Goal: Transaction & Acquisition: Obtain resource

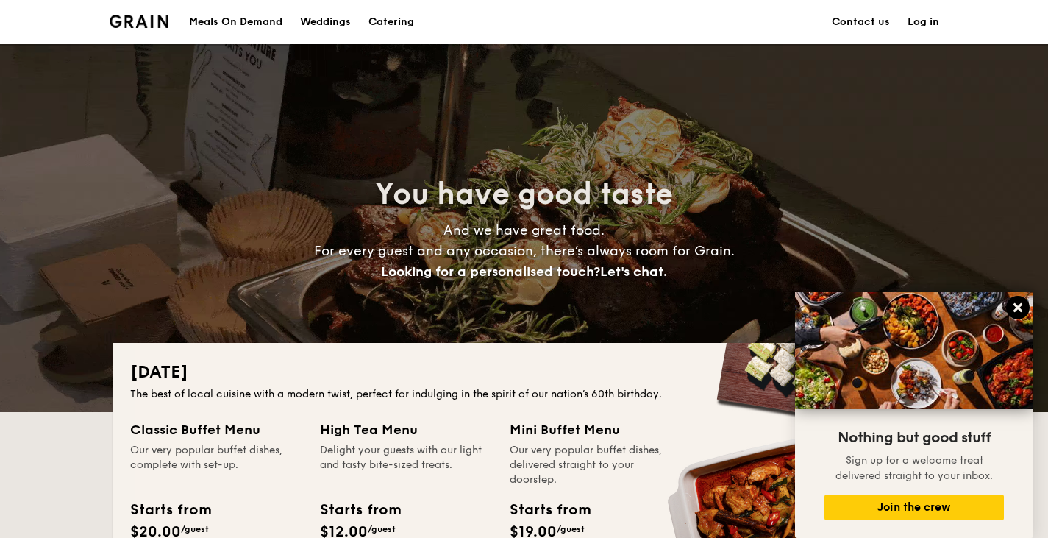
click at [1016, 313] on icon at bounding box center [1018, 307] width 13 height 13
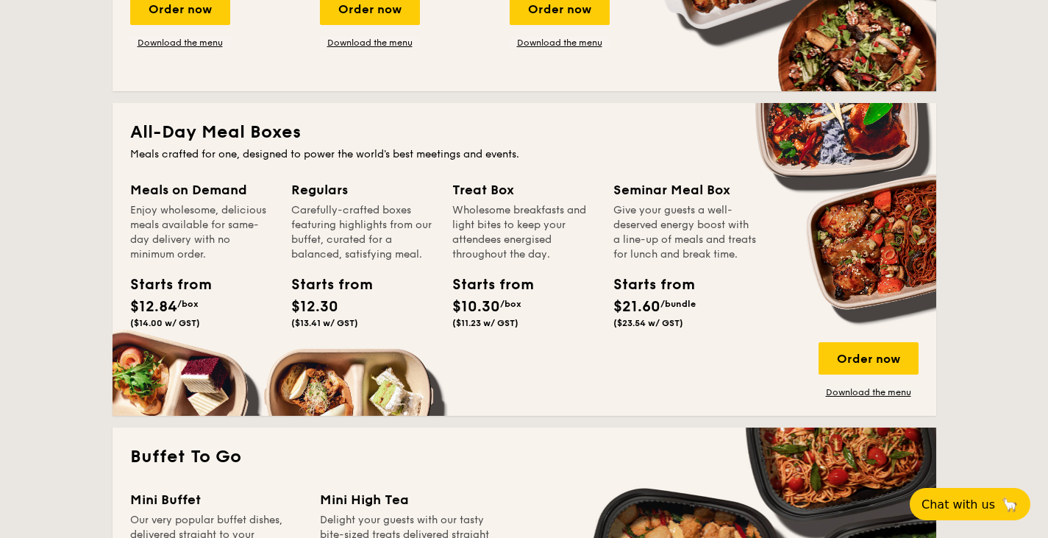
scroll to position [509, 0]
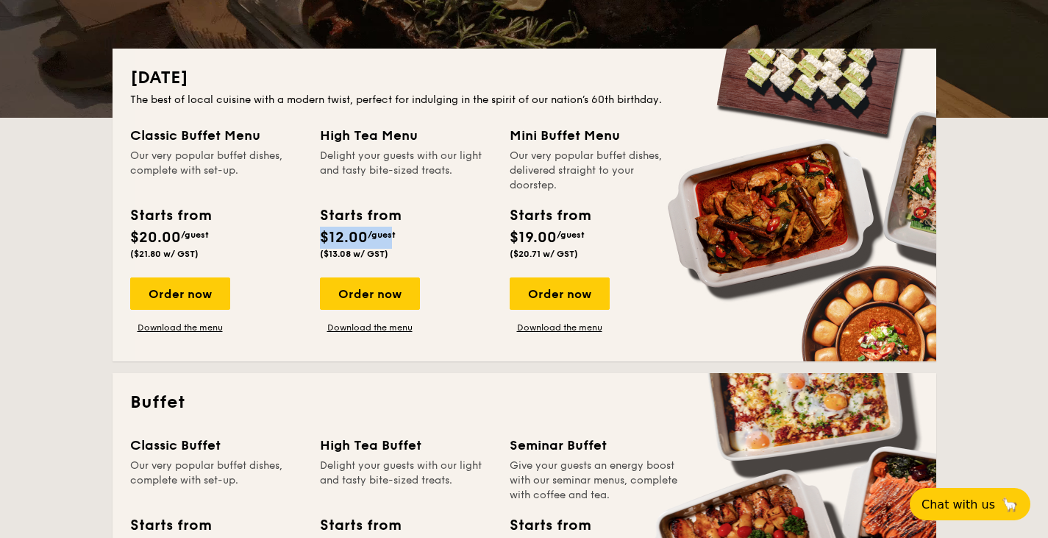
drag, startPoint x: 321, startPoint y: 221, endPoint x: 392, endPoint y: 241, distance: 74.1
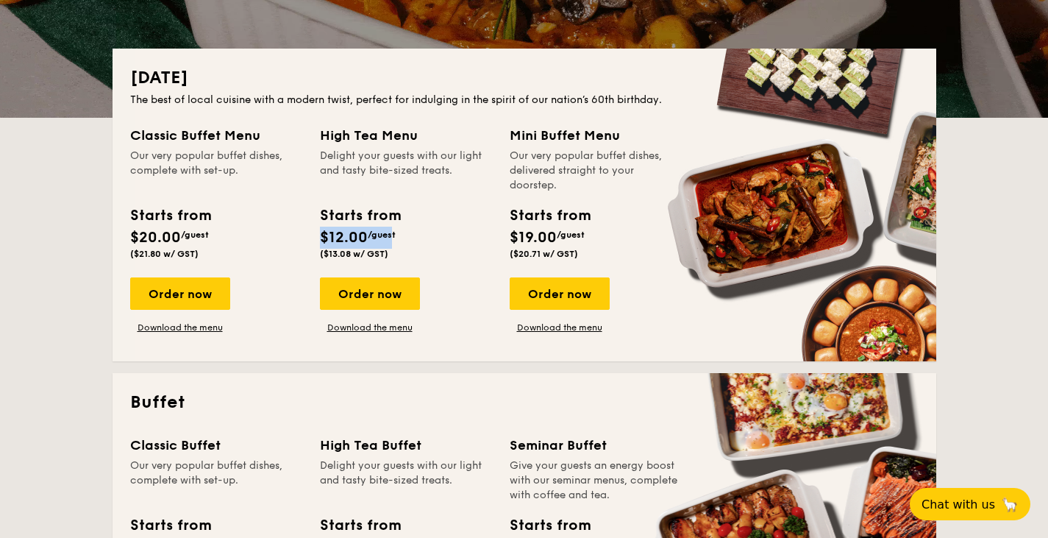
click at [391, 241] on div "Starts from $12.00 /guest ($13.08 w/ GST)" at bounding box center [360, 232] width 92 height 54
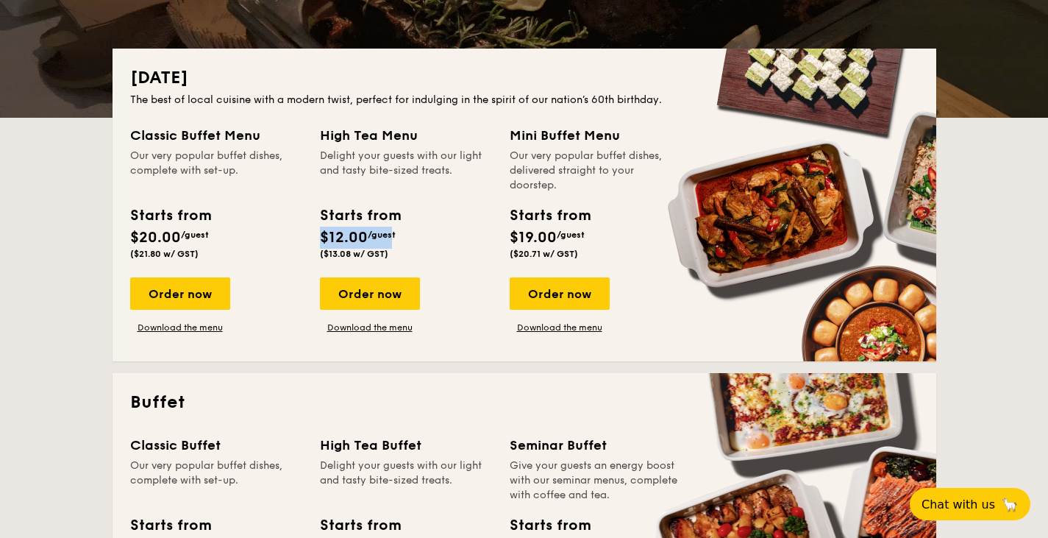
click at [392, 241] on div "Starts from $12.00 /guest ($13.08 w/ GST)" at bounding box center [360, 232] width 80 height 54
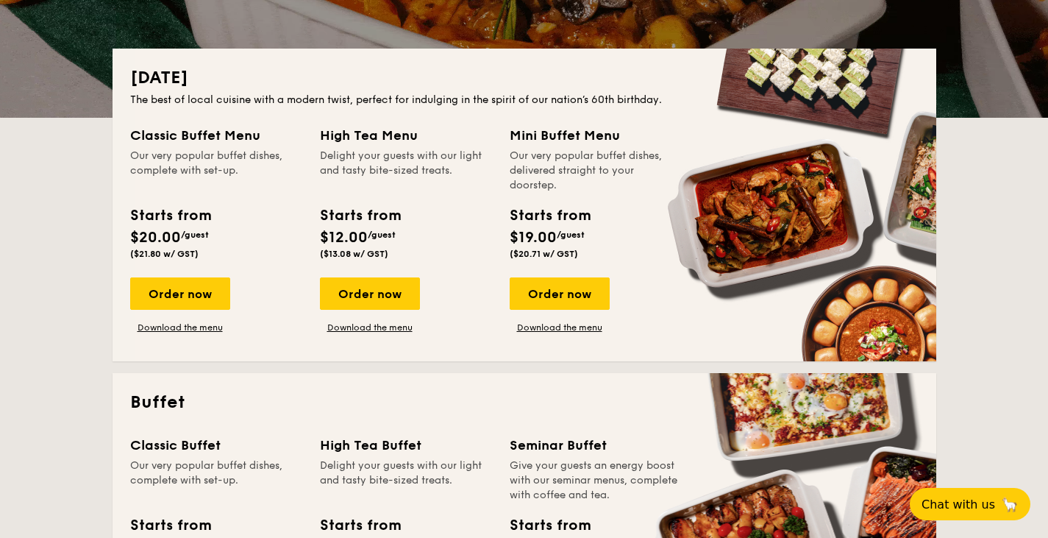
drag, startPoint x: 362, startPoint y: 238, endPoint x: 386, endPoint y: 252, distance: 27.0
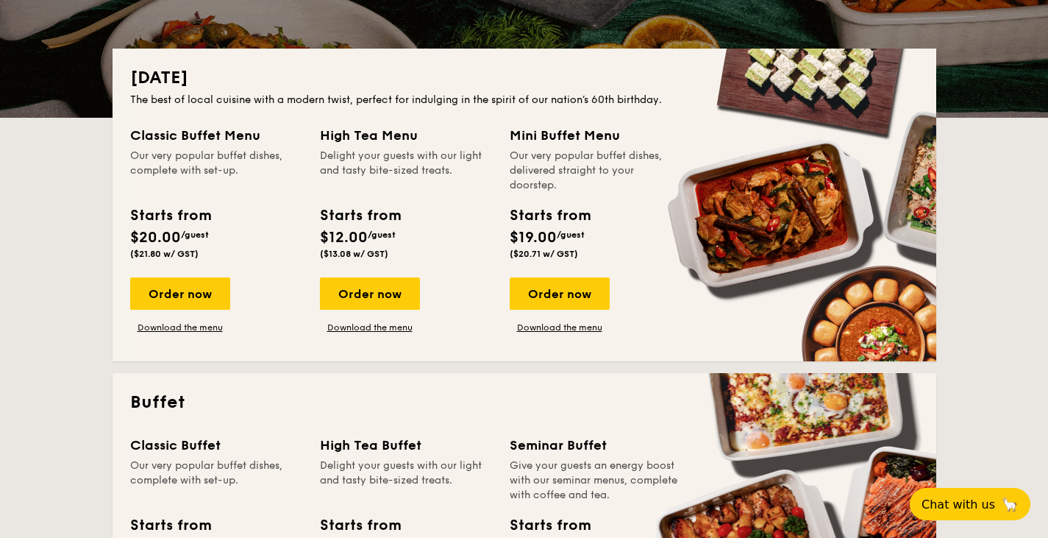
click at [385, 251] on div "Starts from $12.00 /guest ($13.08 w/ GST)" at bounding box center [360, 232] width 80 height 54
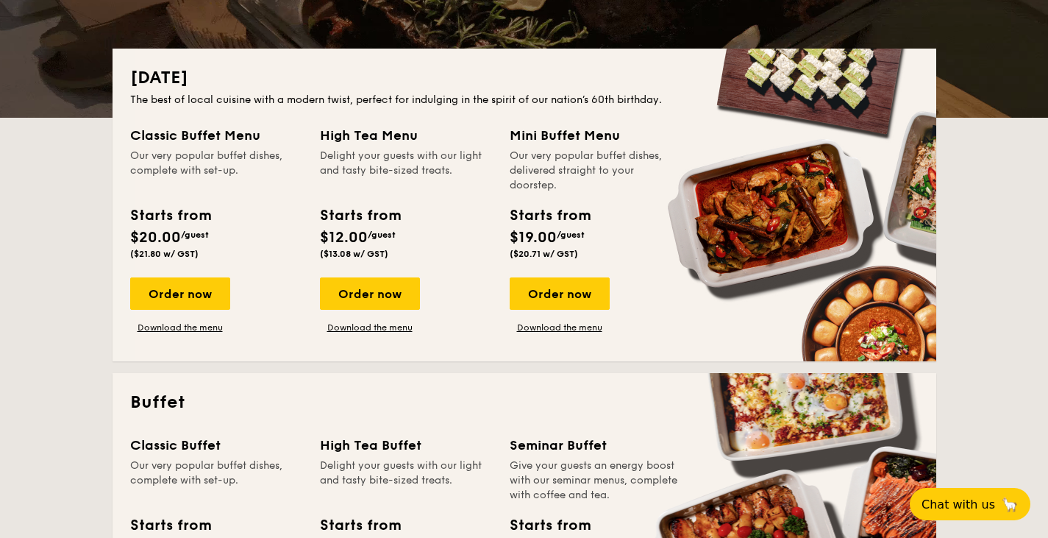
click at [386, 252] on span "($13.08 w/ GST)" at bounding box center [354, 254] width 68 height 10
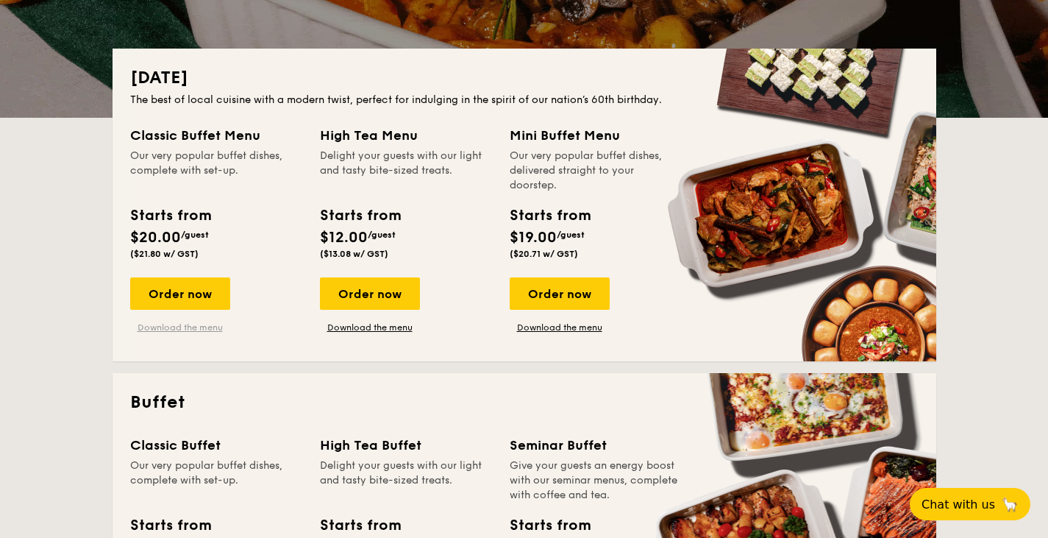
click at [180, 333] on div "Classic Buffet Menu Our very popular buffet dishes, complete with set-up. Start…" at bounding box center [524, 234] width 789 height 219
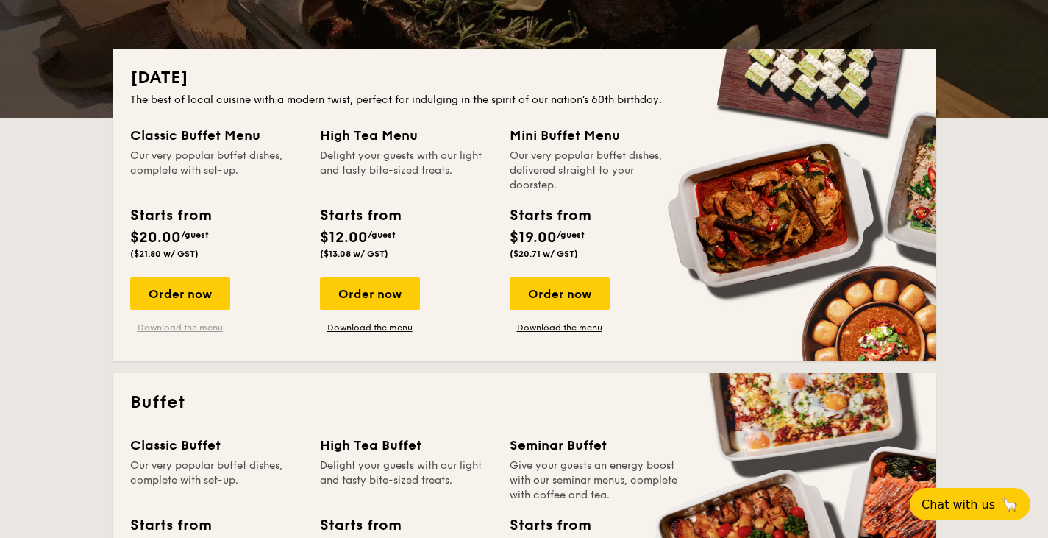
click at [182, 327] on link "Download the menu" at bounding box center [180, 328] width 100 height 12
